Goal: Task Accomplishment & Management: Manage account settings

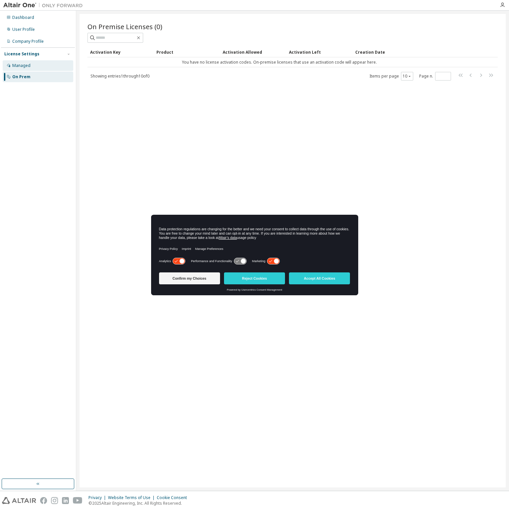
click at [34, 65] on div "Managed" at bounding box center [38, 65] width 71 height 11
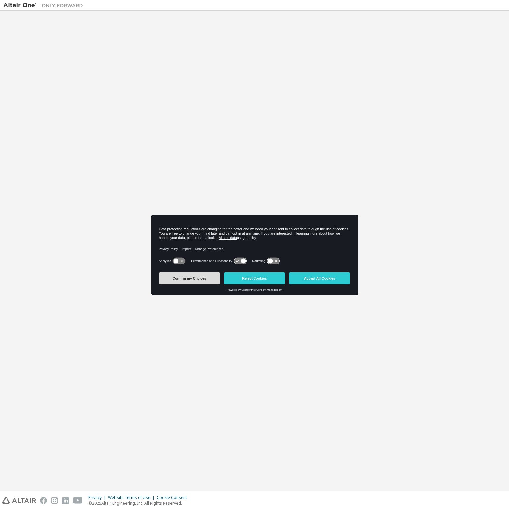
click at [193, 278] on button "Confirm my Choices" at bounding box center [189, 279] width 61 height 12
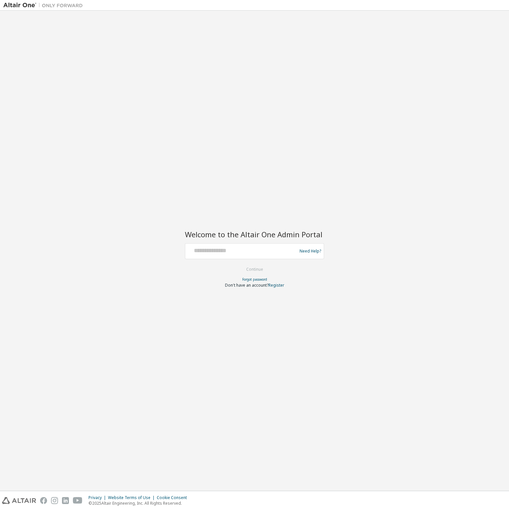
click at [231, 256] on div at bounding box center [242, 251] width 108 height 13
click at [240, 252] on input "text" at bounding box center [242, 250] width 108 height 10
click at [207, 250] on input "text" at bounding box center [242, 250] width 108 height 10
paste input "**********"
type input "**********"
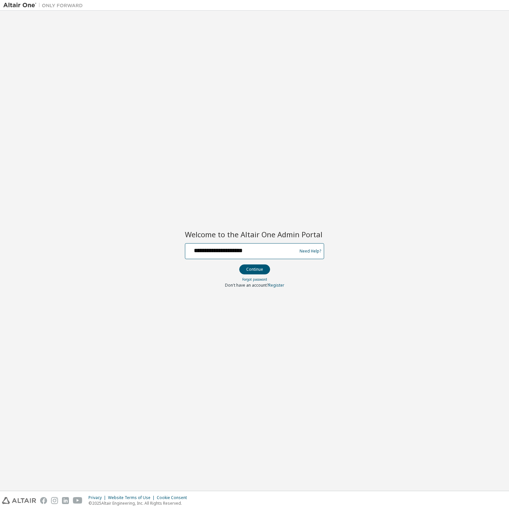
click at [239, 265] on button "Continue" at bounding box center [254, 270] width 31 height 10
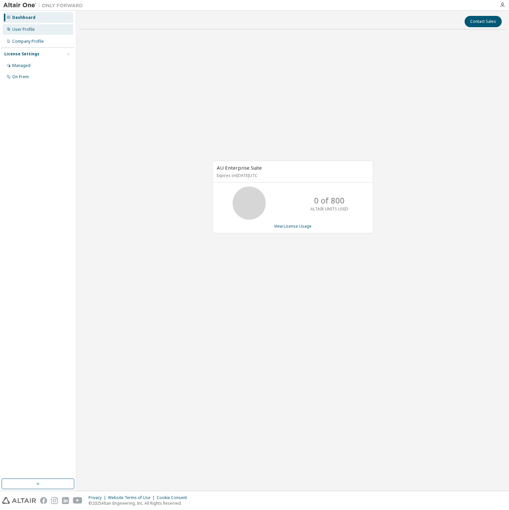
click at [28, 33] on div "User Profile" at bounding box center [38, 29] width 71 height 11
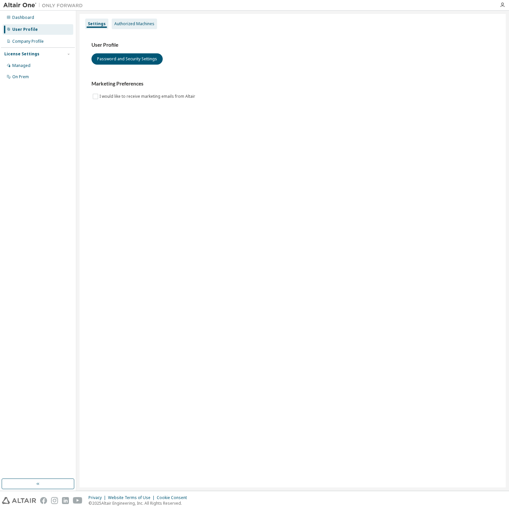
click at [128, 25] on div "Authorized Machines" at bounding box center [134, 23] width 40 height 5
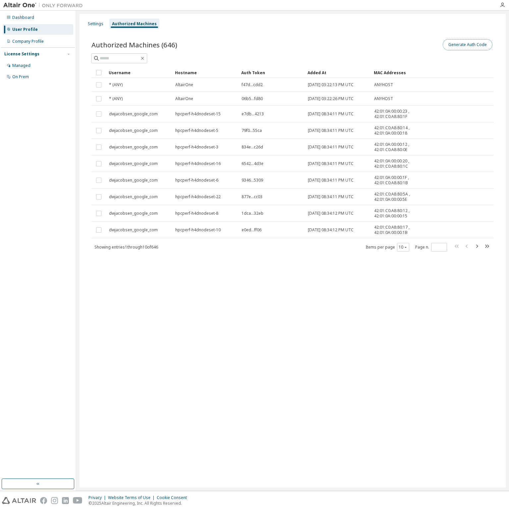
click at [468, 45] on button "Generate Auth Code" at bounding box center [468, 44] width 50 height 11
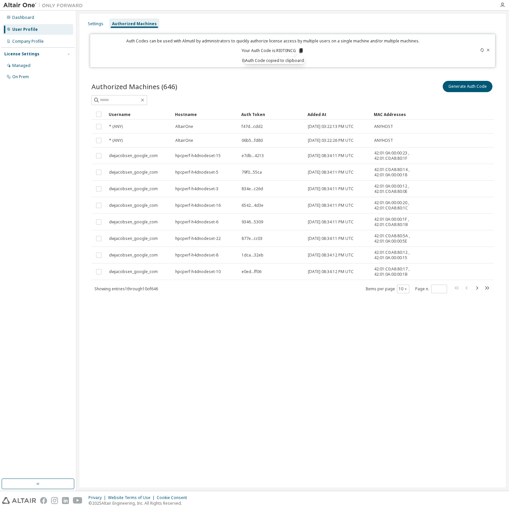
click at [260, 384] on div "Settings Authorized Machines Auth Codes can be used with Almutil by administrat…" at bounding box center [293, 251] width 426 height 474
